Goal: Browse casually

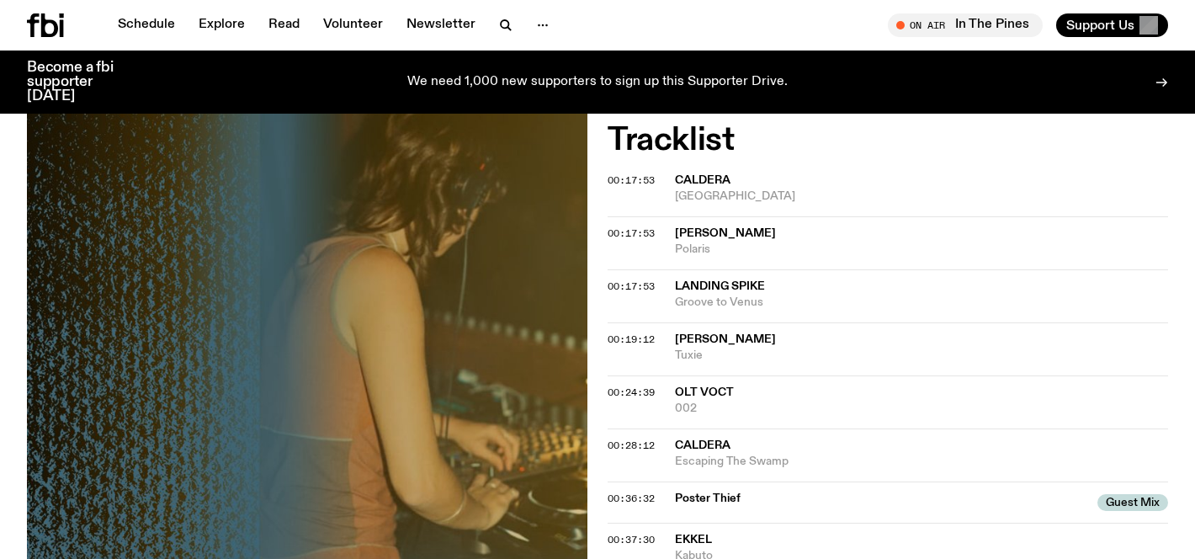
scroll to position [511, 0]
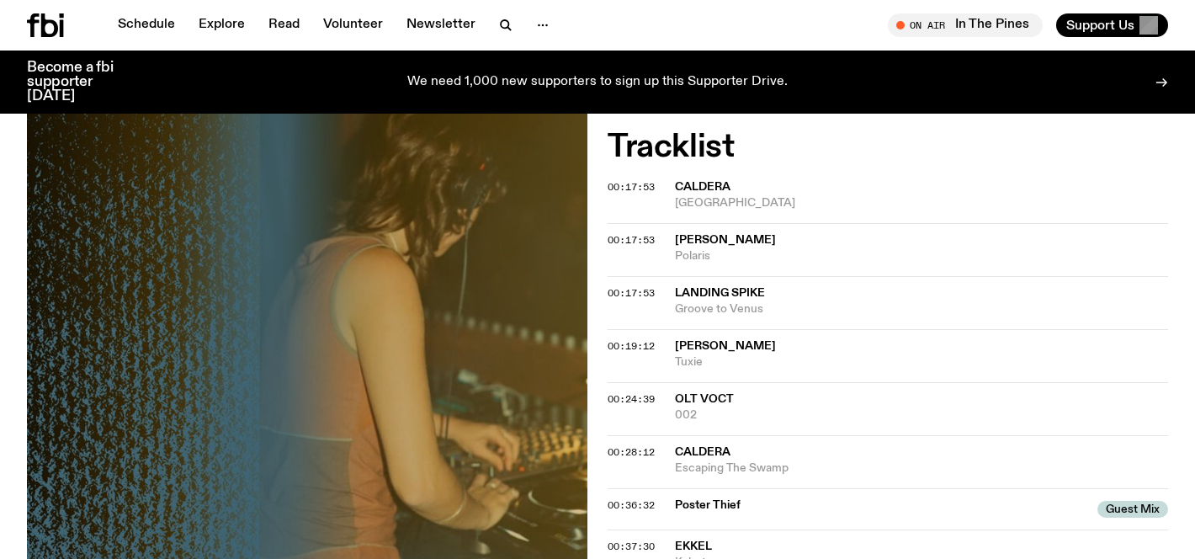
click at [725, 193] on span "Caldera" at bounding box center [703, 187] width 56 height 12
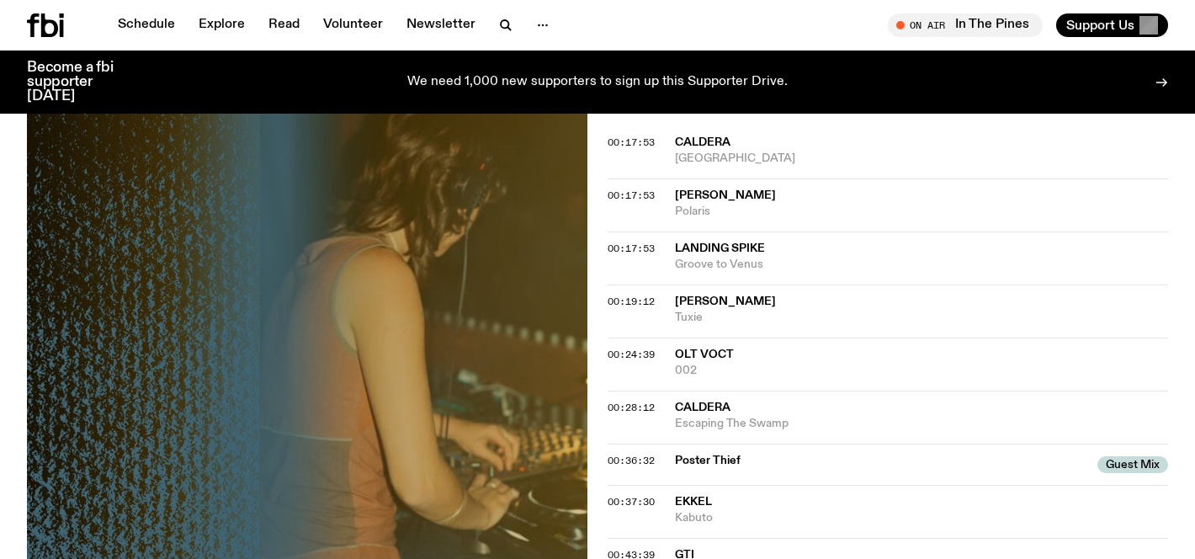
scroll to position [559, 0]
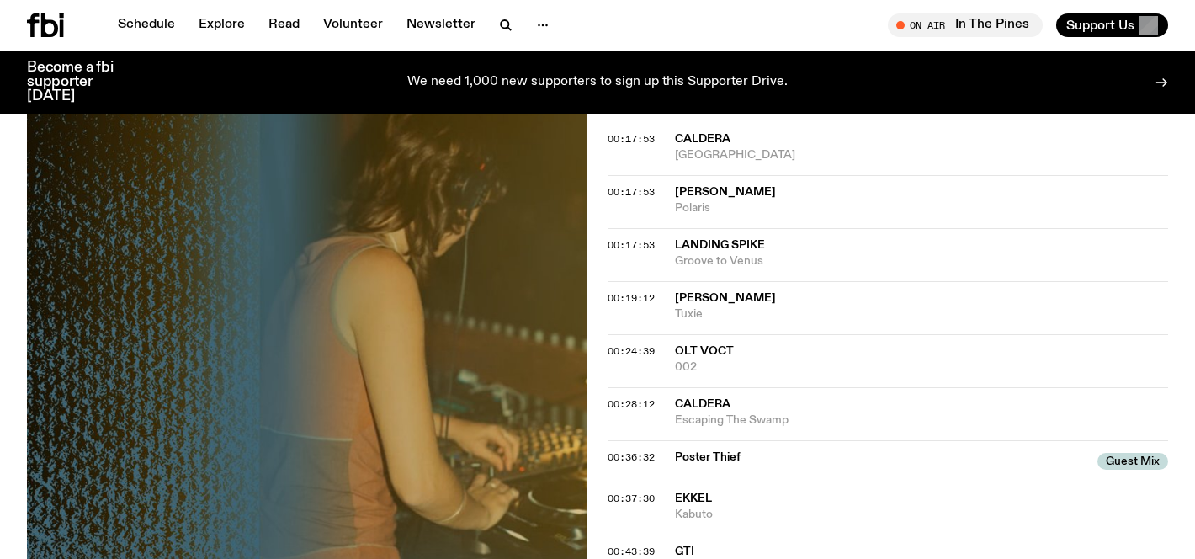
click at [741, 198] on span "[PERSON_NAME]" at bounding box center [725, 192] width 101 height 12
click at [736, 246] on span "Landing Spike" at bounding box center [720, 245] width 90 height 12
click at [719, 298] on span "[PERSON_NAME]" at bounding box center [725, 298] width 101 height 12
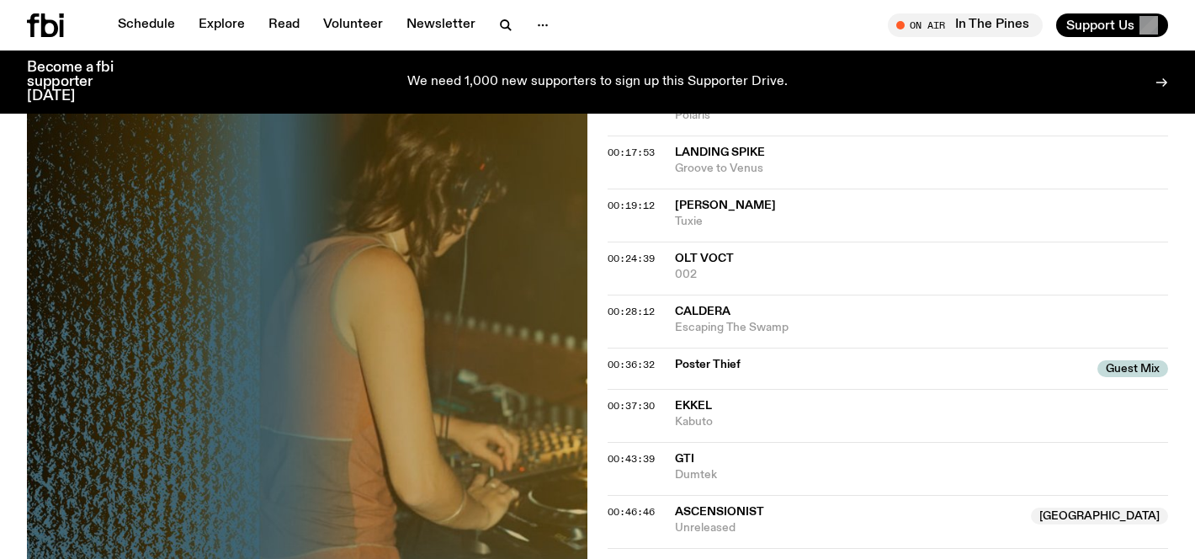
scroll to position [652, 0]
click at [713, 257] on span "Olt Voct" at bounding box center [704, 258] width 59 height 12
click at [715, 317] on span "Caldera" at bounding box center [703, 311] width 56 height 12
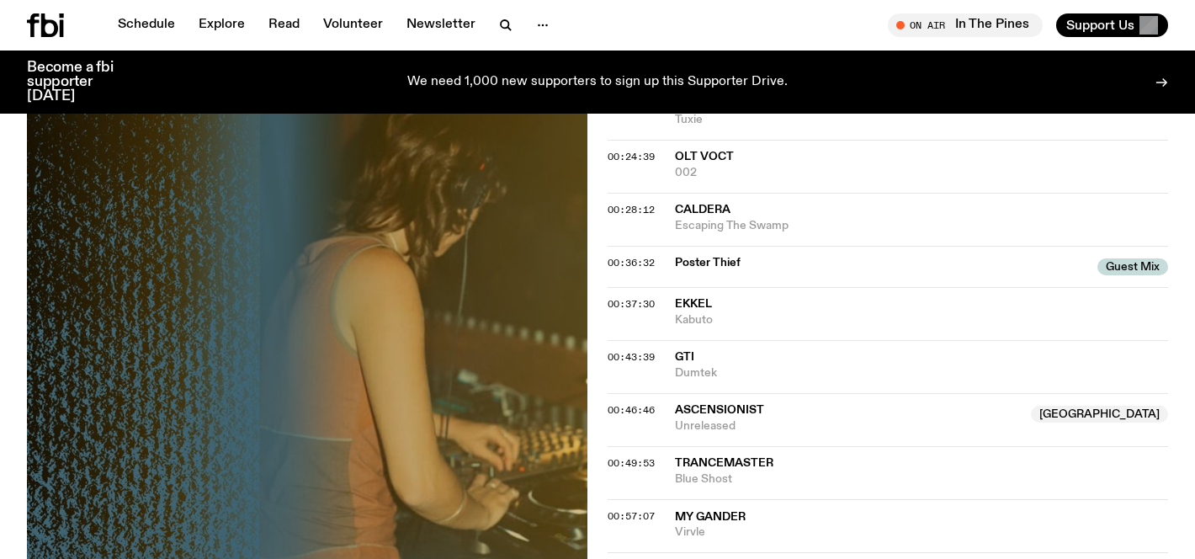
scroll to position [754, 0]
click at [700, 306] on span "Ekkel" at bounding box center [693, 303] width 37 height 12
click at [703, 360] on span "GTI" at bounding box center [921, 357] width 493 height 16
click at [708, 409] on span "Ascensionist" at bounding box center [719, 409] width 89 height 12
click at [736, 474] on span "Blue Shost" at bounding box center [921, 479] width 493 height 16
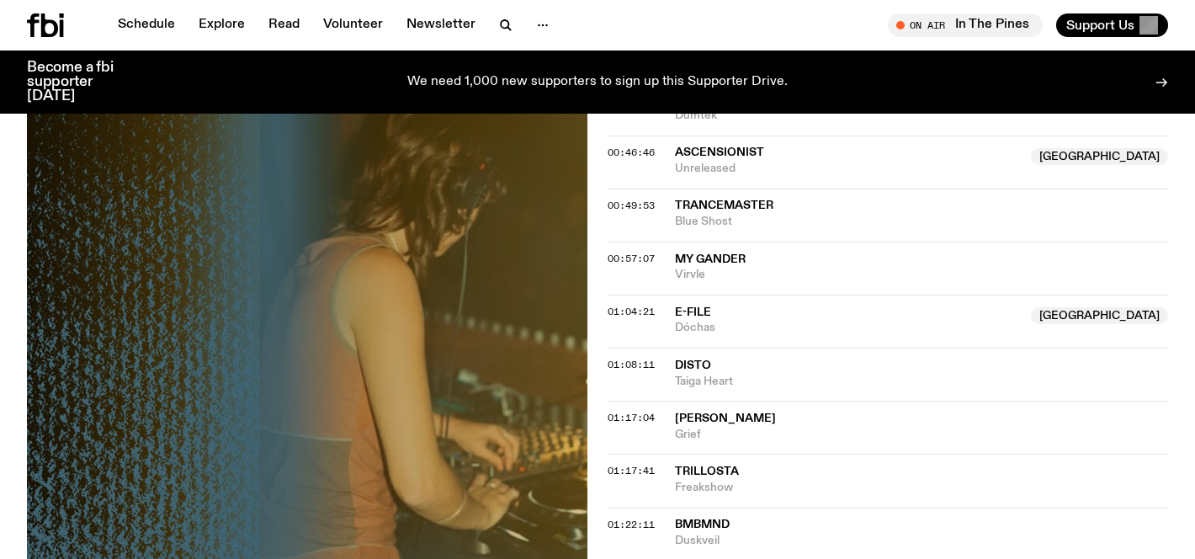
scroll to position [1014, 0]
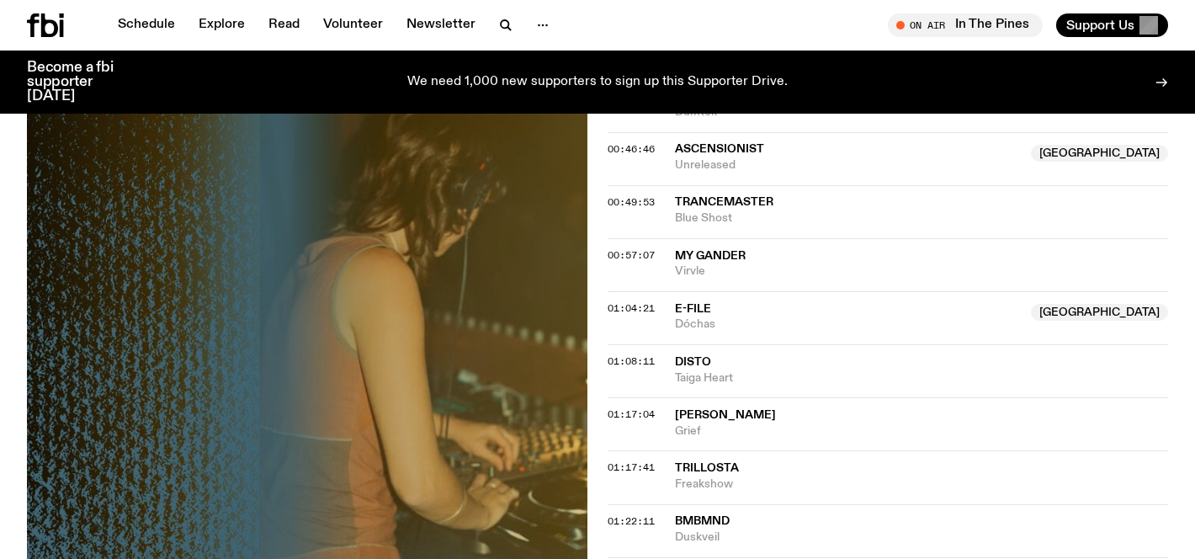
click at [729, 256] on span "My Gander" at bounding box center [710, 256] width 71 height 12
click at [725, 310] on span "E-File" at bounding box center [848, 309] width 346 height 16
click at [719, 372] on span "Taiga Heart" at bounding box center [921, 378] width 493 height 16
click at [728, 416] on span "[PERSON_NAME]" at bounding box center [725, 415] width 101 height 12
click at [728, 467] on span "Trillosta" at bounding box center [707, 468] width 64 height 12
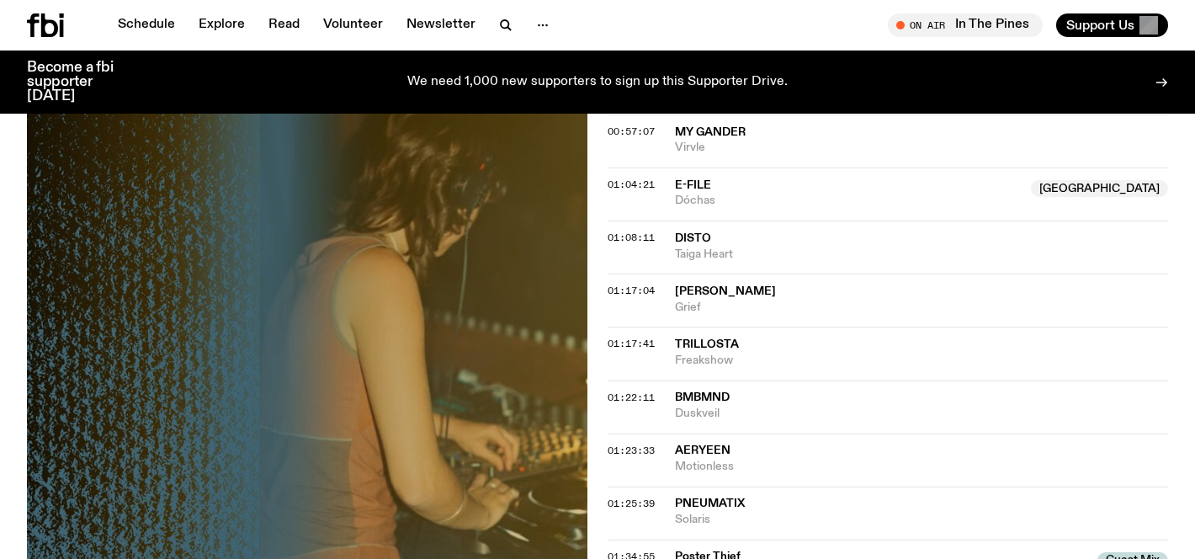
scroll to position [1143, 0]
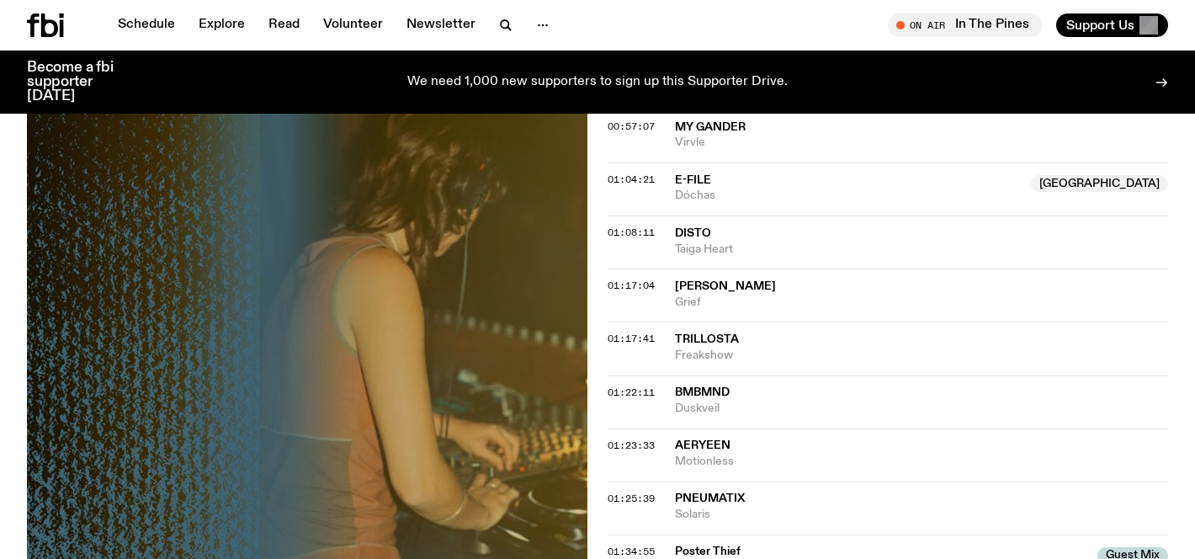
click at [703, 401] on span "Duskveil" at bounding box center [921, 409] width 493 height 16
click at [720, 447] on span "Aeryeen" at bounding box center [703, 445] width 56 height 12
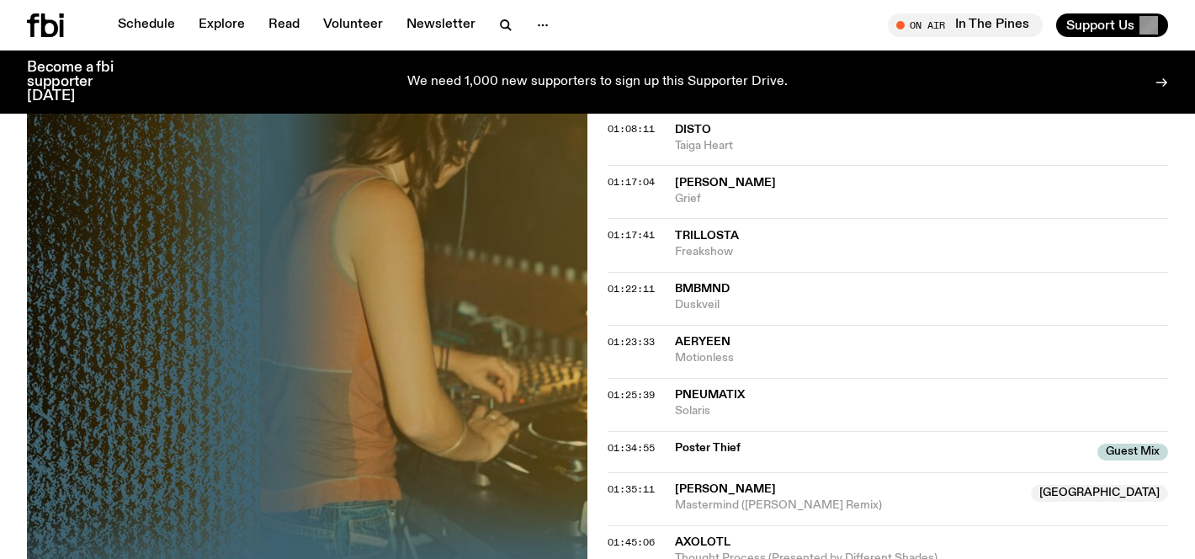
scroll to position [1258, 0]
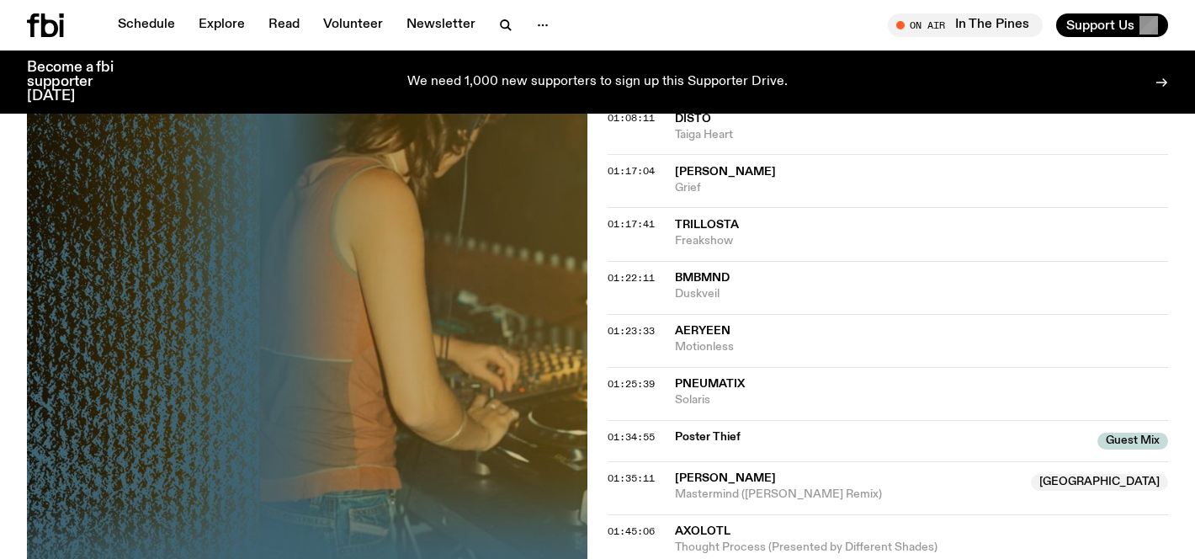
click at [719, 386] on span "Pneumatix" at bounding box center [710, 384] width 70 height 12
click at [711, 272] on span "BMBMND" at bounding box center [702, 278] width 55 height 12
click at [717, 286] on span "Duskveil" at bounding box center [921, 294] width 493 height 16
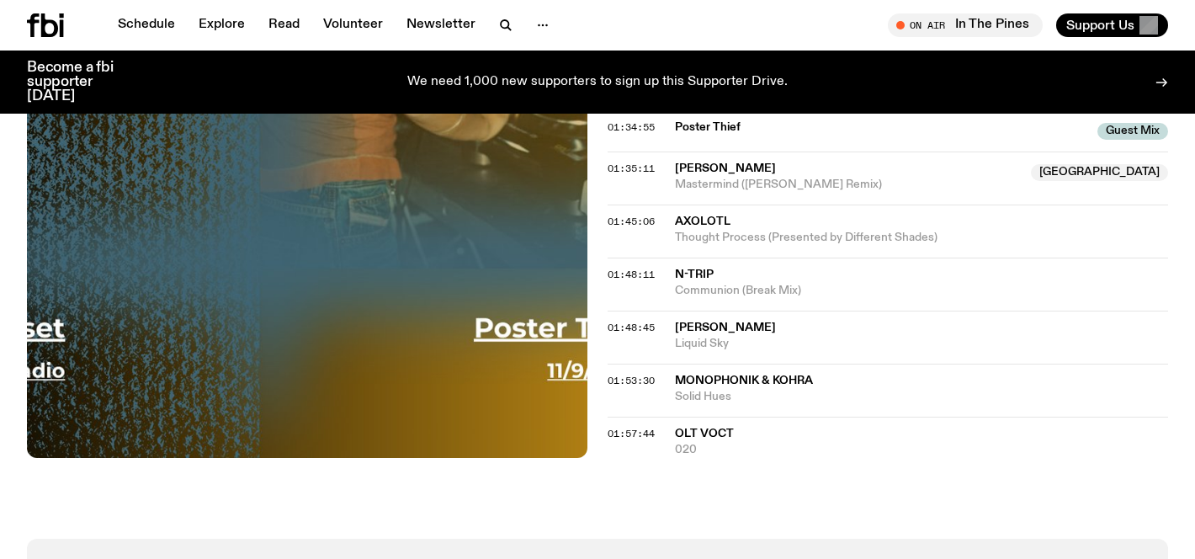
scroll to position [1570, 0]
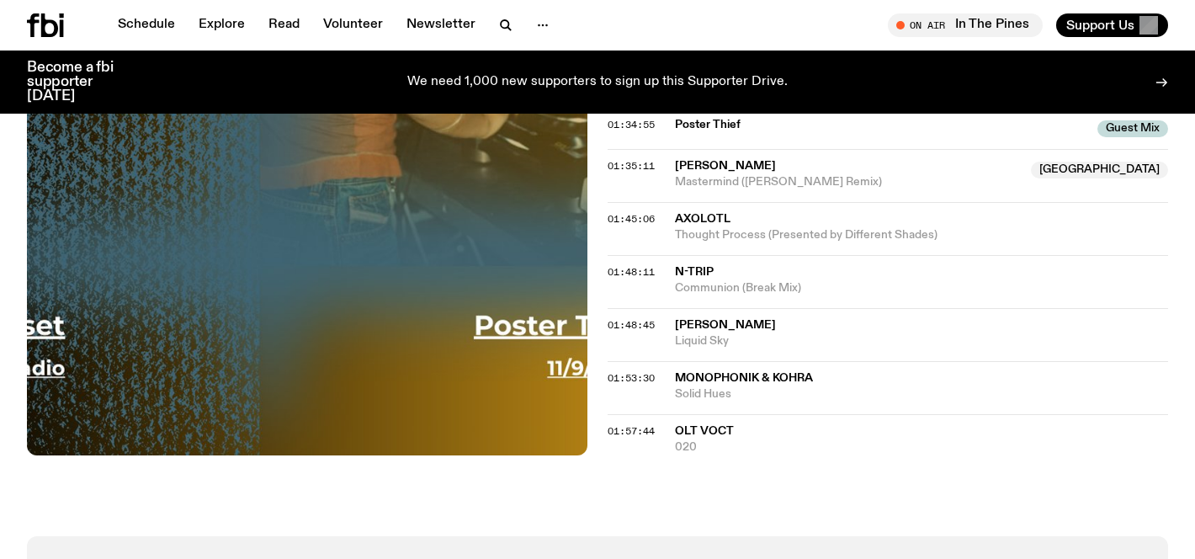
click at [755, 284] on span "Communion (Break Mix)" at bounding box center [921, 288] width 493 height 16
